Goal: Browse casually

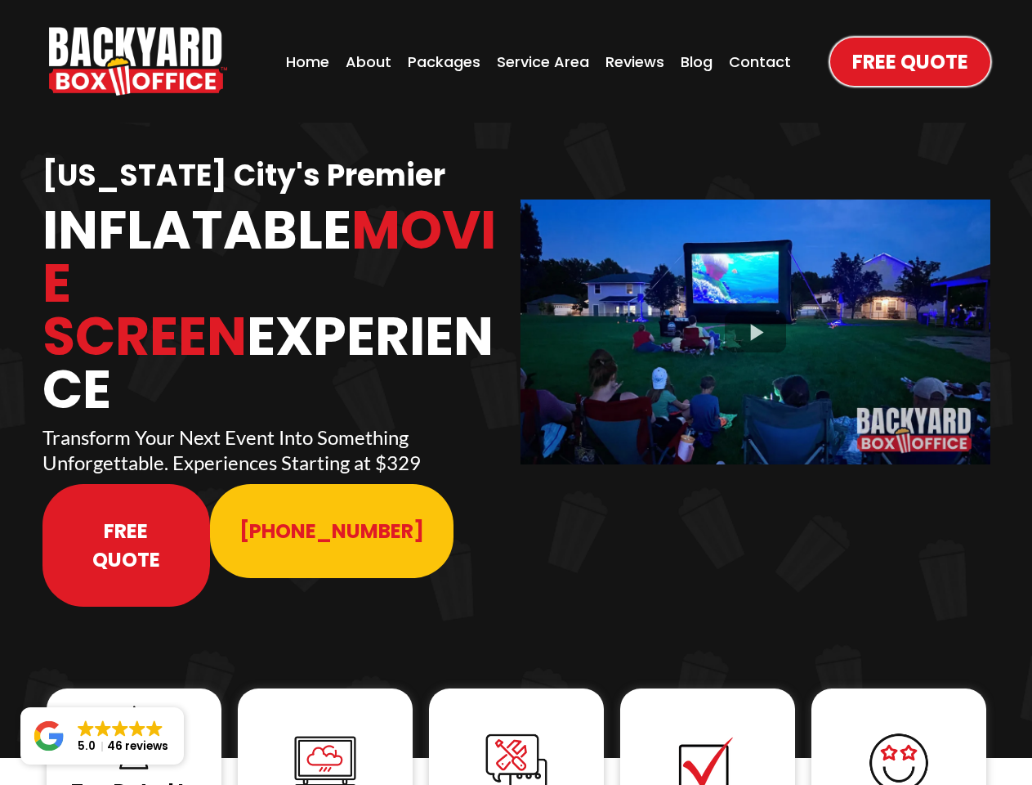
click at [138, 61] on img "https://www.backyardboxoffice.com" at bounding box center [138, 61] width 178 height 69
click at [755, 320] on div at bounding box center [756, 331] width 470 height 264
click at [134, 704] on img at bounding box center [133, 736] width 65 height 65
click at [325, 730] on img at bounding box center [325, 762] width 65 height 65
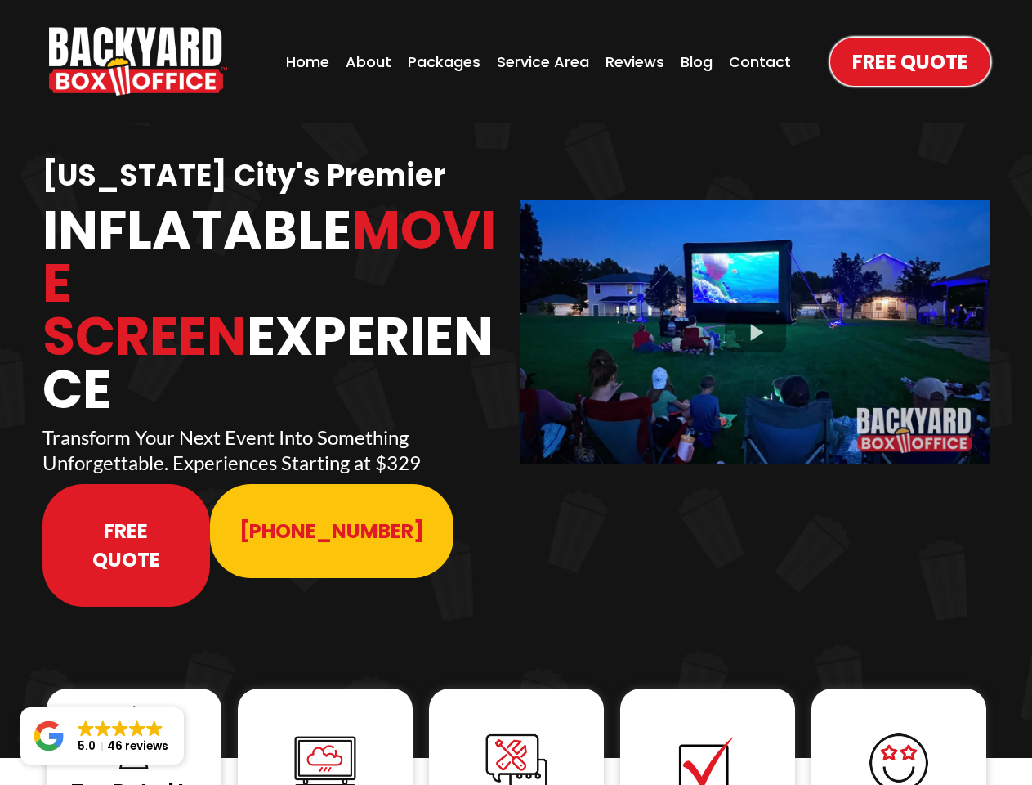
click at [325, 730] on img at bounding box center [325, 762] width 65 height 65
click at [516, 731] on img at bounding box center [516, 763] width 65 height 65
click at [708, 731] on img at bounding box center [707, 763] width 65 height 65
